Goal: Task Accomplishment & Management: Use online tool/utility

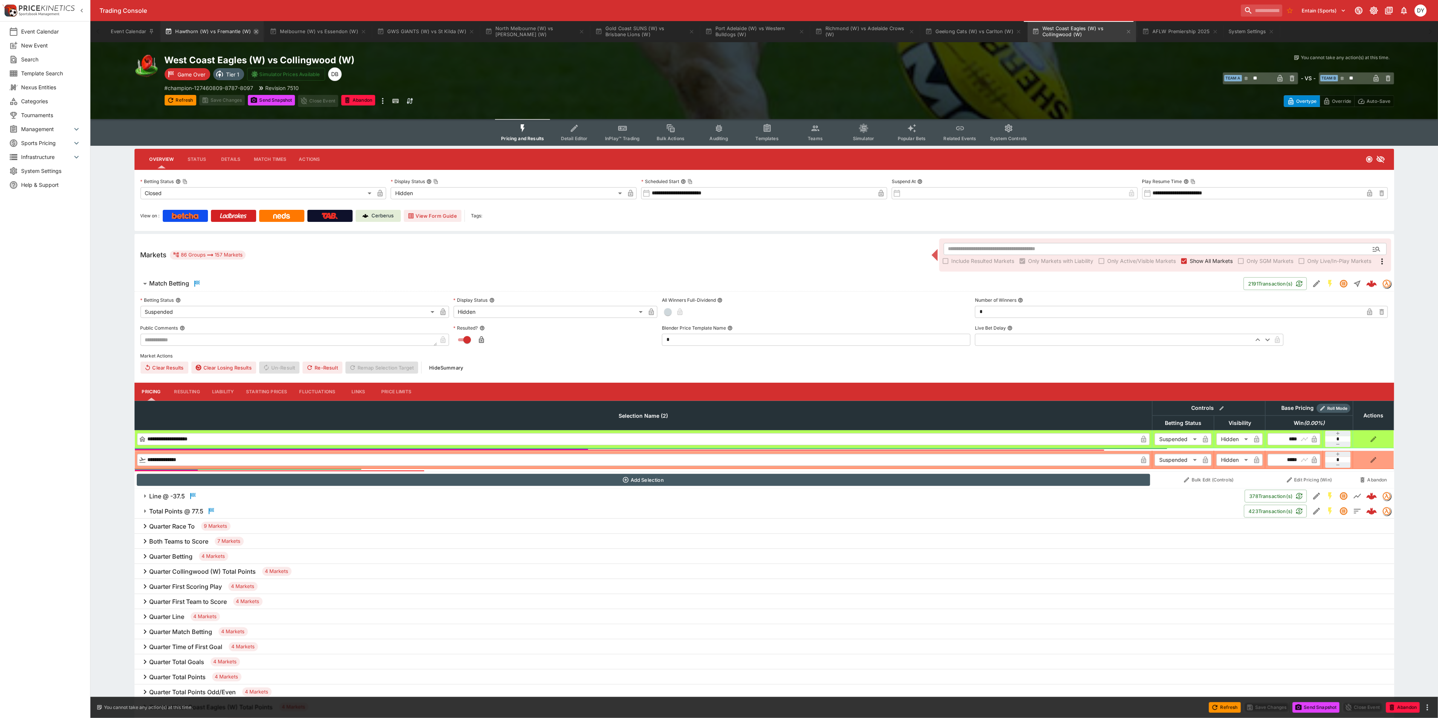
click at [253, 32] on icon "button" at bounding box center [256, 32] width 6 height 6
click at [256, 32] on icon "button" at bounding box center [259, 32] width 6 height 6
click at [258, 32] on icon "button" at bounding box center [259, 31] width 3 height 3
click at [260, 32] on icon "button" at bounding box center [262, 32] width 6 height 6
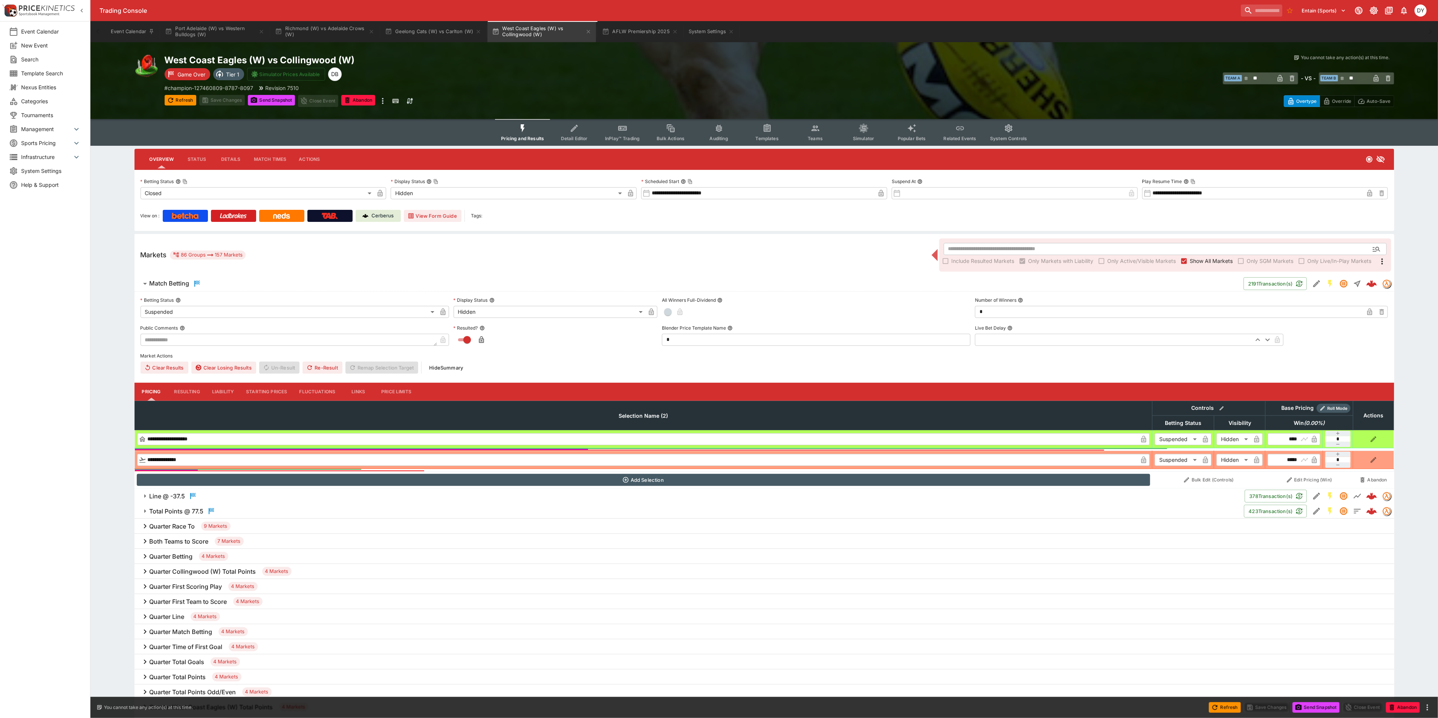
click at [260, 32] on icon "button" at bounding box center [262, 32] width 6 height 6
click at [256, 32] on icon "button" at bounding box center [259, 32] width 6 height 6
click at [262, 32] on icon "button" at bounding box center [262, 32] width 6 height 6
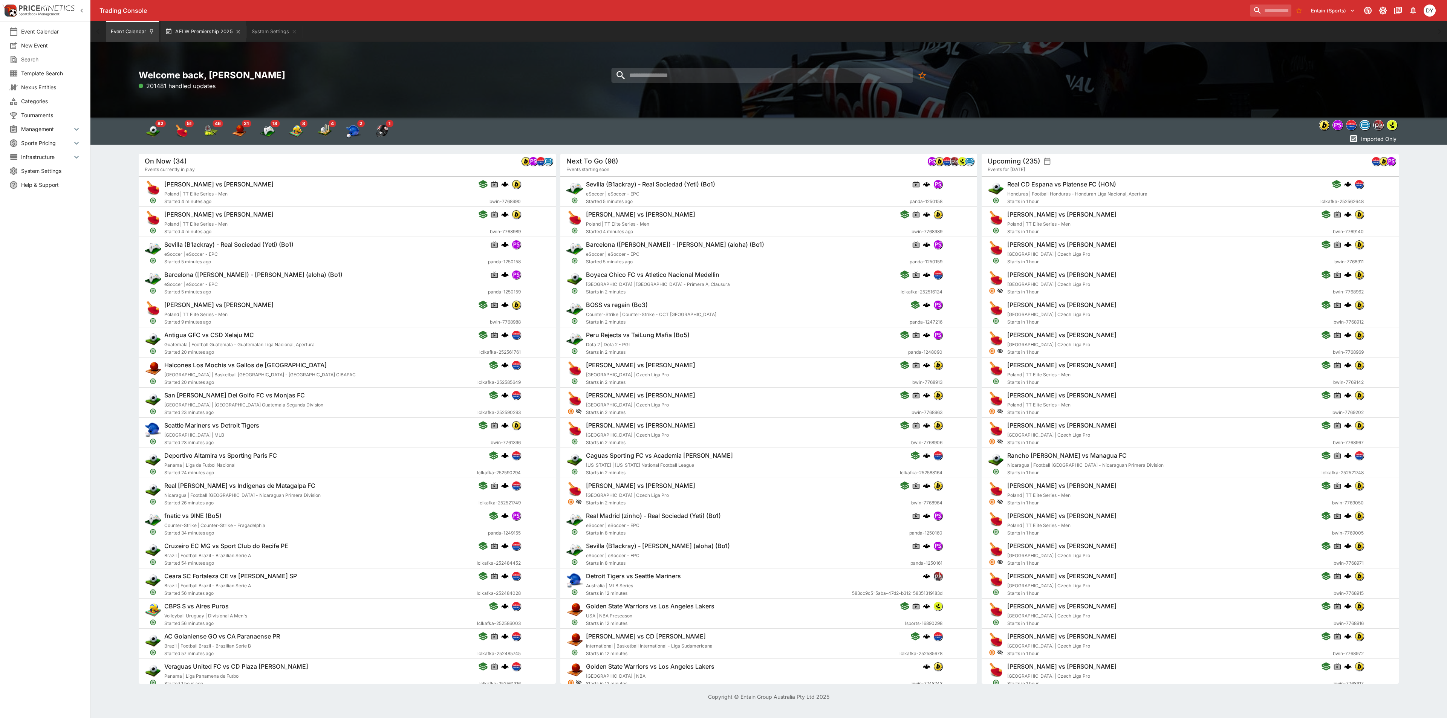
click at [211, 29] on button "AFLW Premiership 2025" at bounding box center [203, 31] width 85 height 21
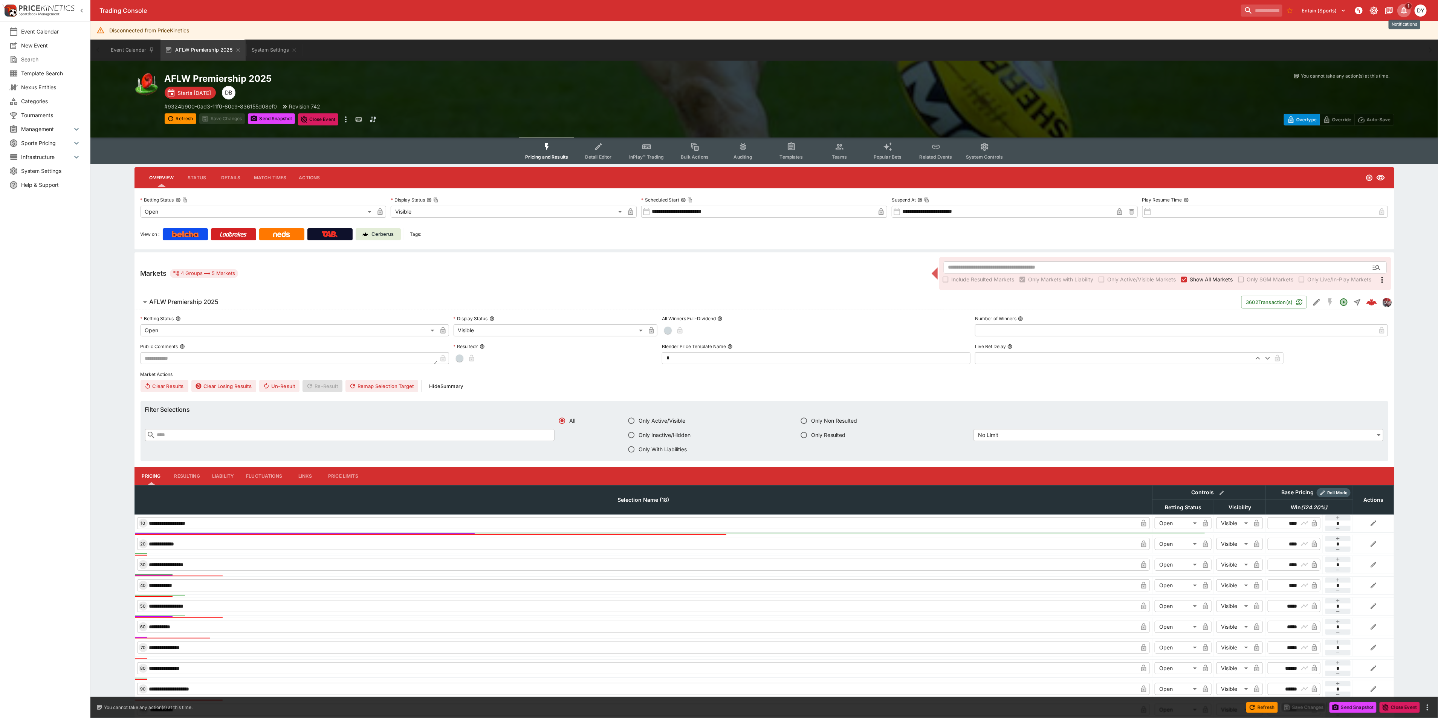
click at [1406, 7] on span "1" at bounding box center [1409, 6] width 8 height 8
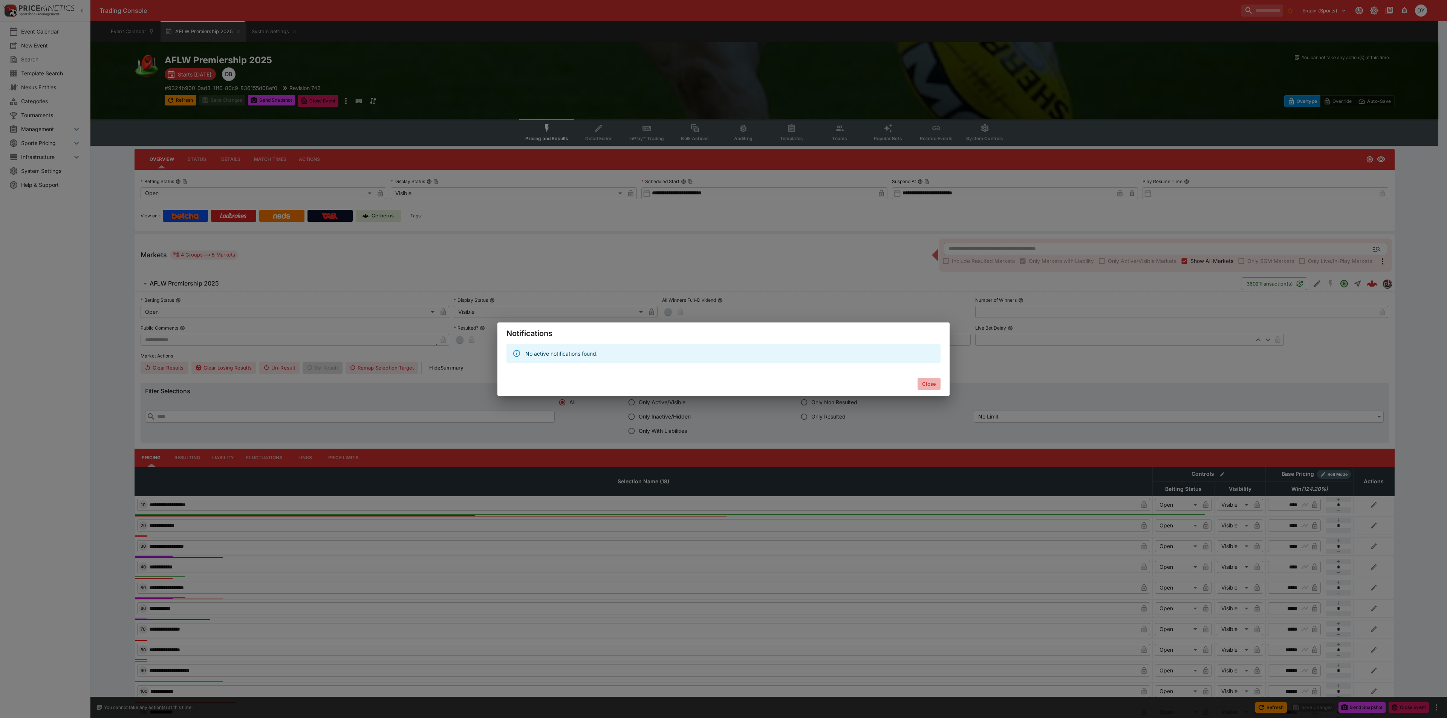
click at [930, 382] on button "Close" at bounding box center [929, 384] width 23 height 12
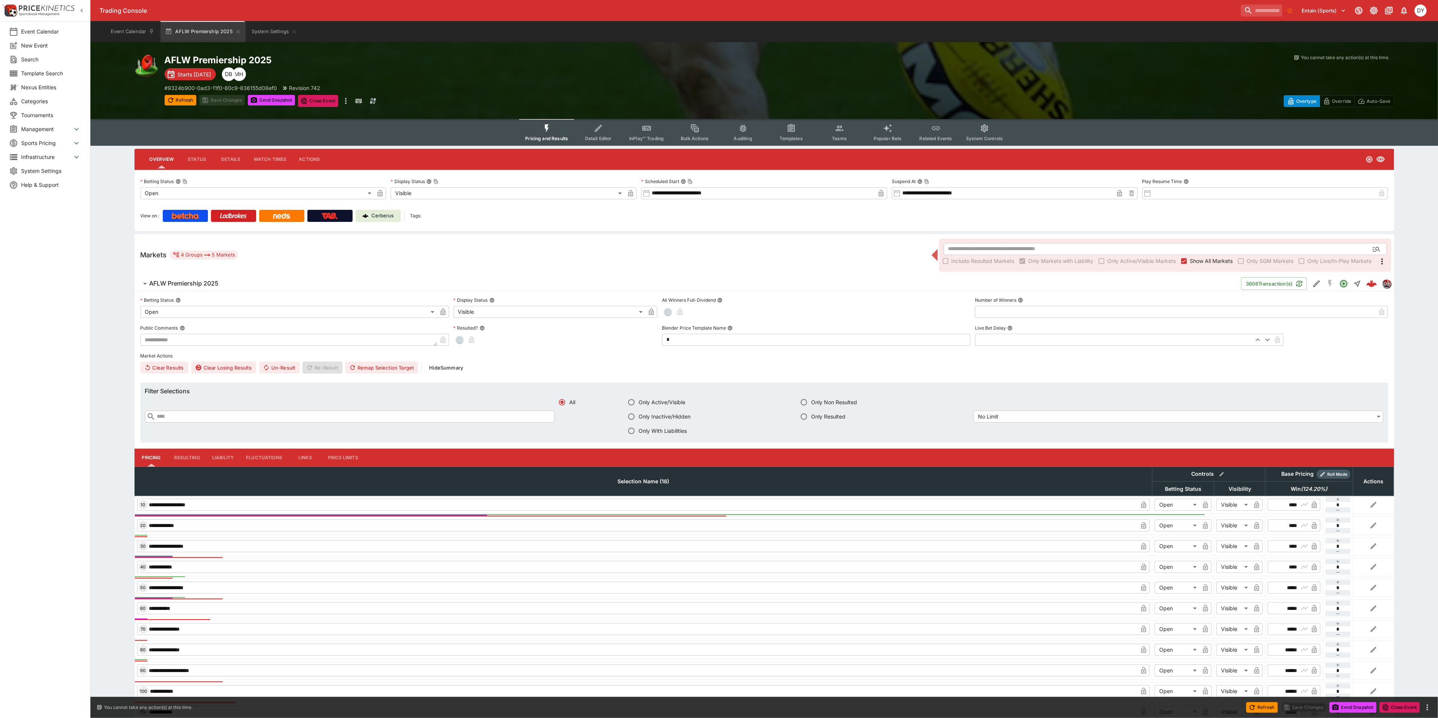
type input "****"
